Goal: Check status

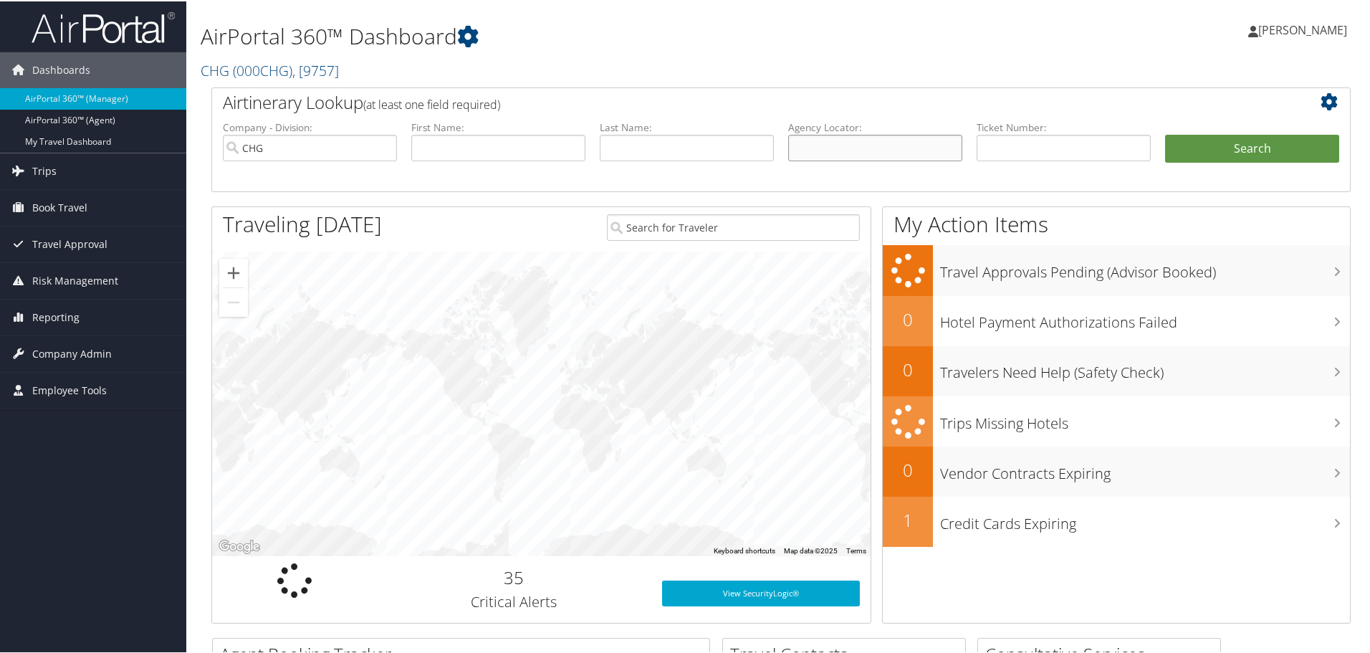
click at [810, 144] on input "text" at bounding box center [875, 146] width 174 height 27
paste input "CXRMXF"
type input "CXRMXF"
click at [1232, 144] on button "Search" at bounding box center [1252, 147] width 174 height 29
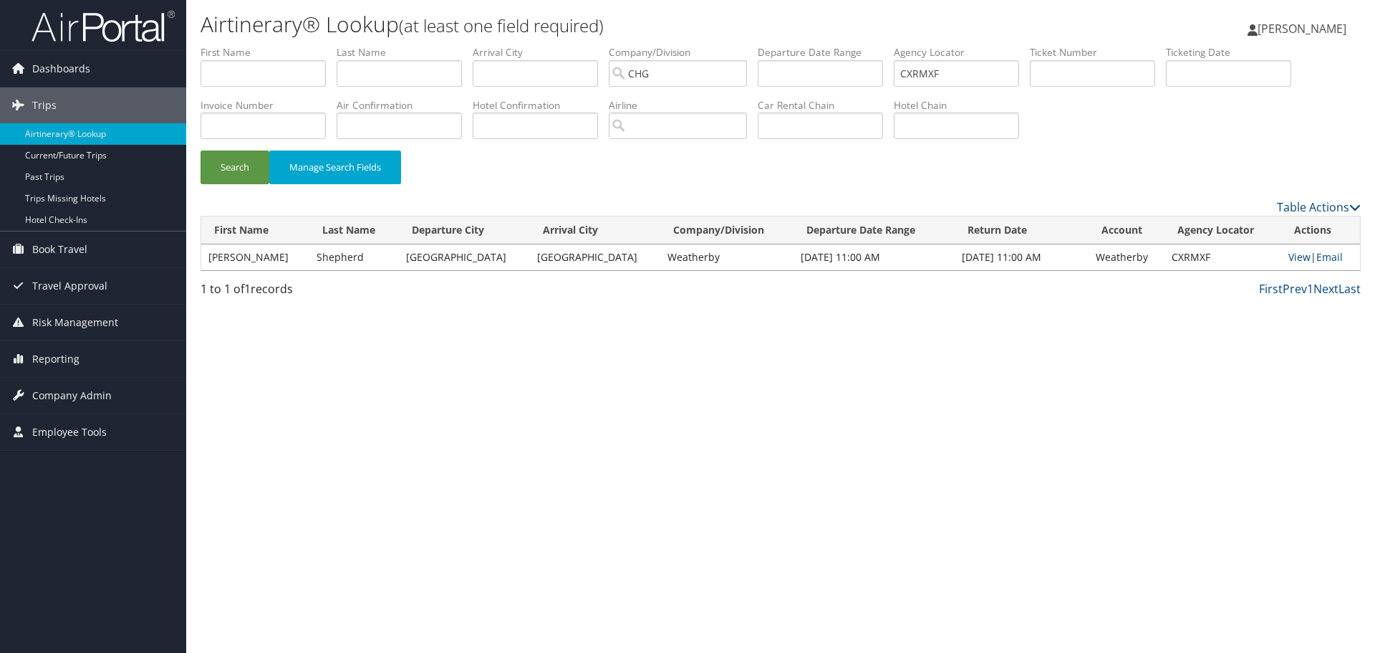
click at [1289, 258] on link "View" at bounding box center [1300, 257] width 22 height 14
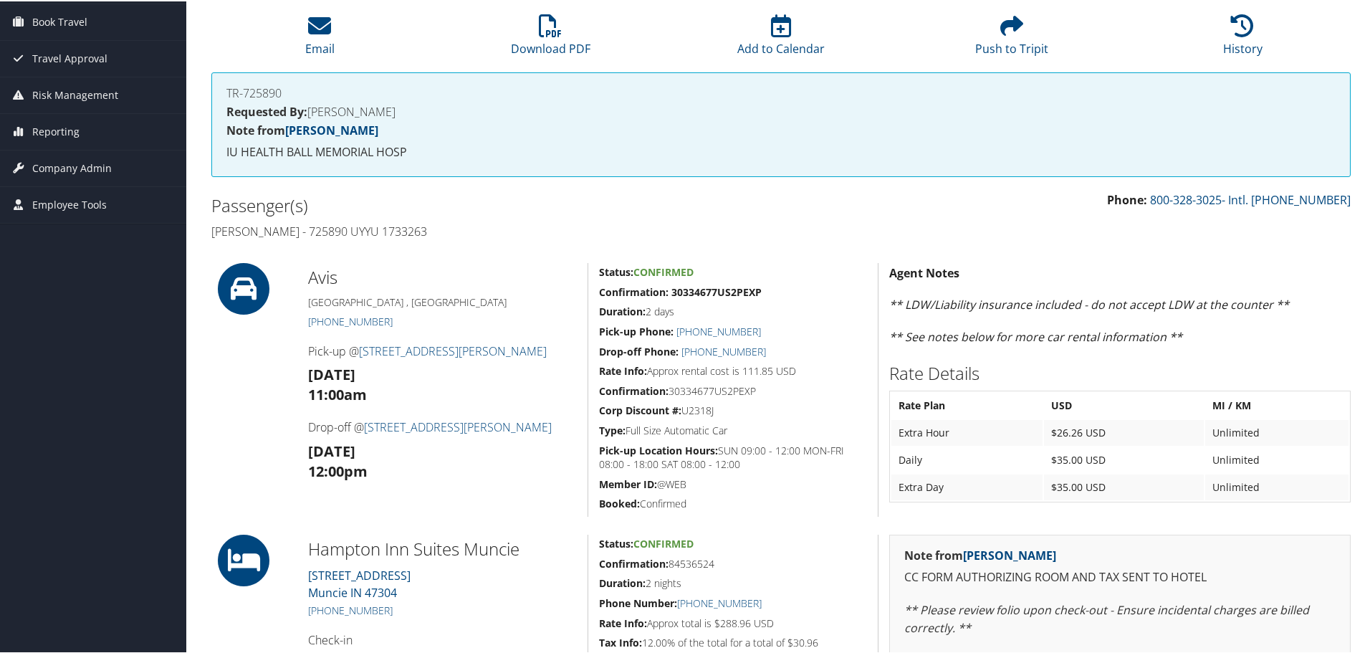
scroll to position [143, 0]
